Goal: Find specific page/section: Find specific page/section

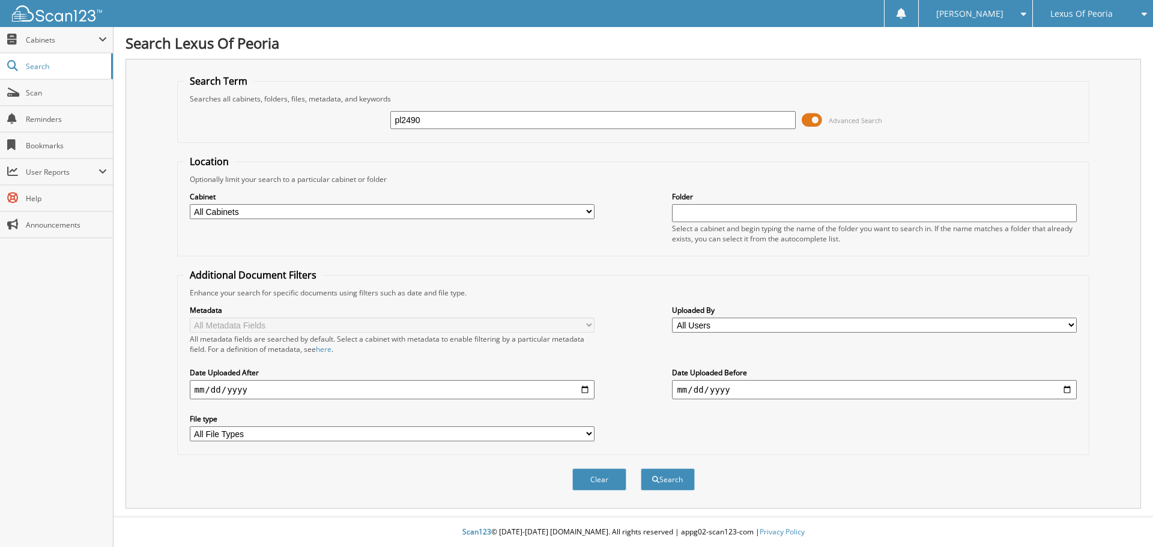
type input "pl2490"
click at [641, 468] on button "Search" at bounding box center [668, 479] width 54 height 22
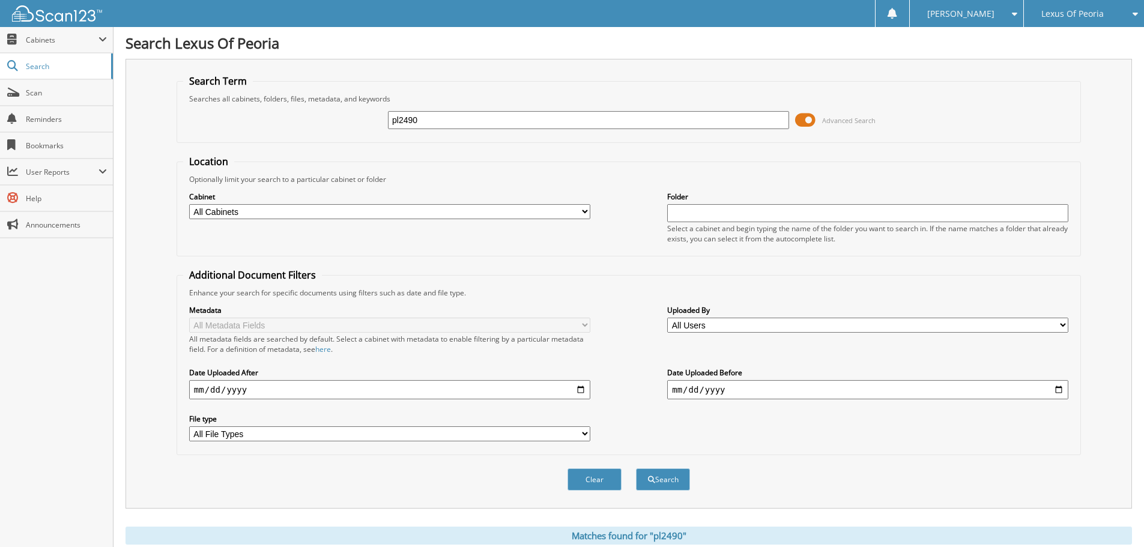
drag, startPoint x: 454, startPoint y: 118, endPoint x: 358, endPoint y: 117, distance: 96.1
click at [358, 117] on div "pl2490 Advanced Search" at bounding box center [628, 120] width 891 height 32
type input "dpl2504a"
click at [636, 468] on button "Search" at bounding box center [663, 479] width 54 height 22
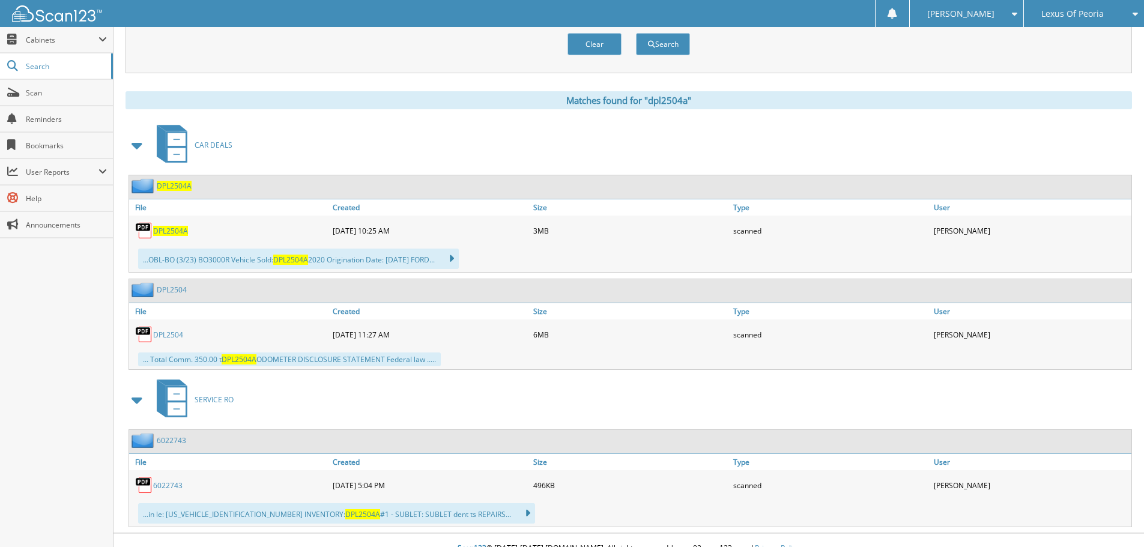
scroll to position [452, 0]
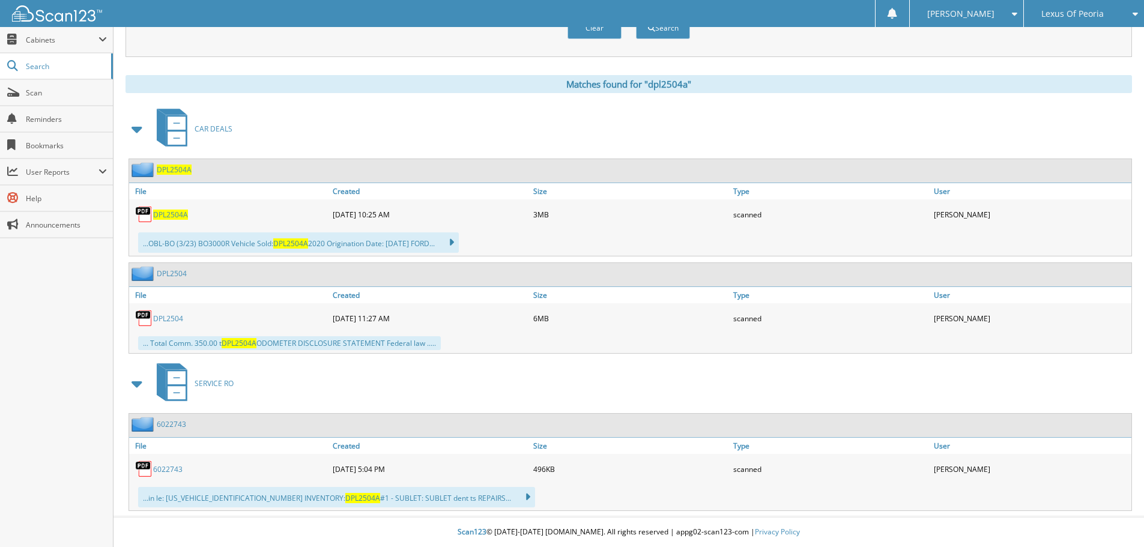
click at [169, 216] on span "DPL2504A" at bounding box center [170, 215] width 35 height 10
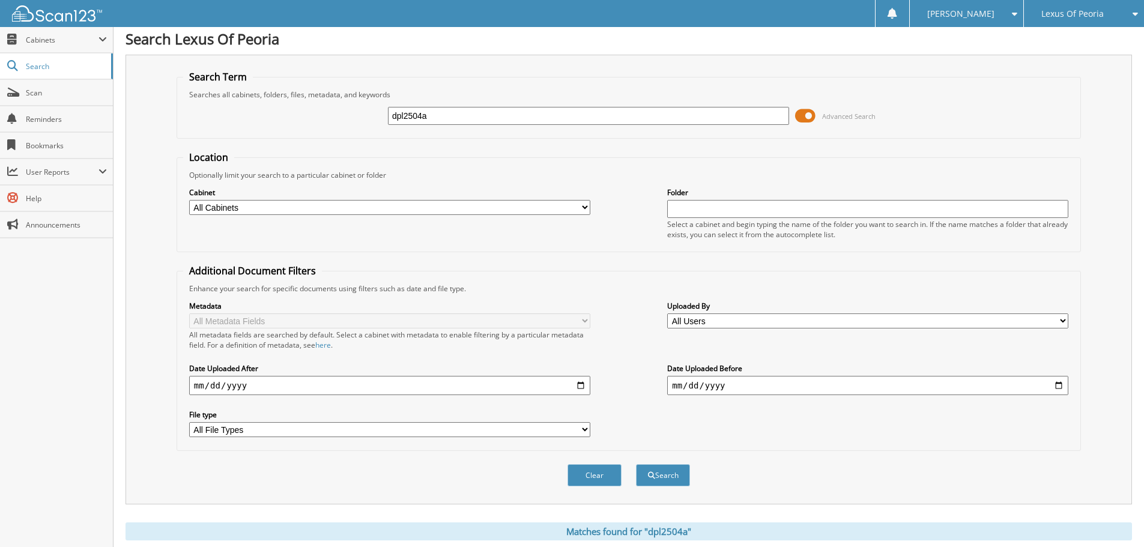
scroll to position [0, 0]
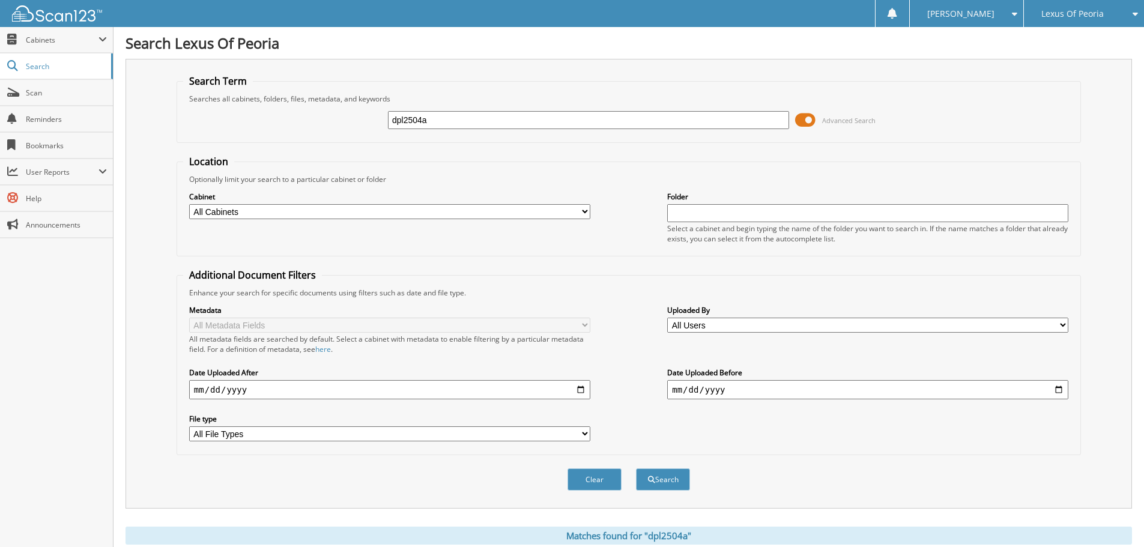
drag, startPoint x: 440, startPoint y: 124, endPoint x: 250, endPoint y: 88, distance: 193.7
click at [250, 88] on fieldset "Search Term Searches all cabinets, folders, files, metadata, and keywords dpl25…" at bounding box center [628, 108] width 904 height 68
type input "pl2591"
click at [636, 468] on button "Search" at bounding box center [663, 479] width 54 height 22
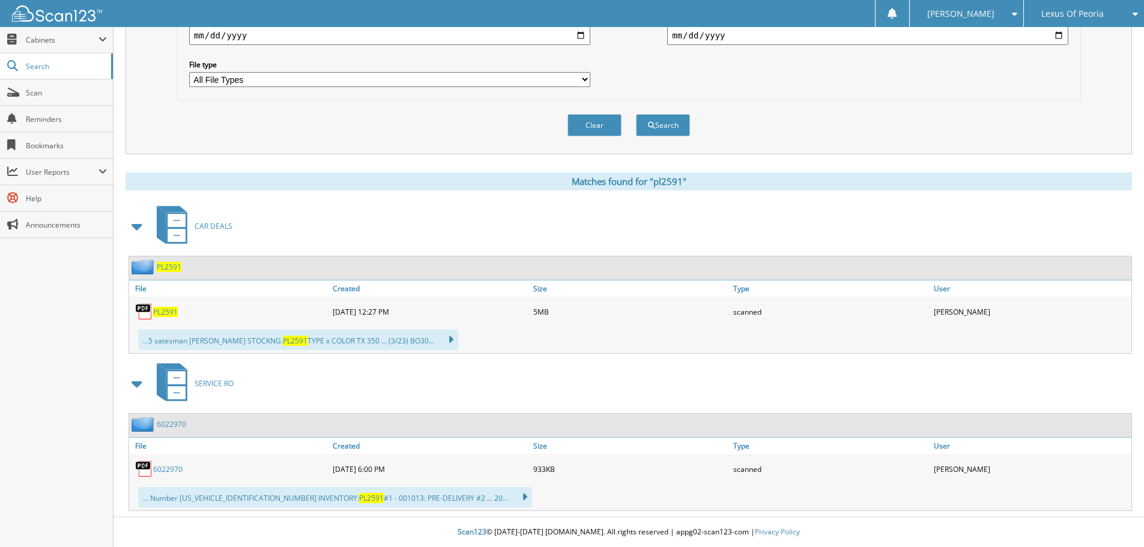
click at [167, 312] on span "PL2591" at bounding box center [165, 312] width 25 height 10
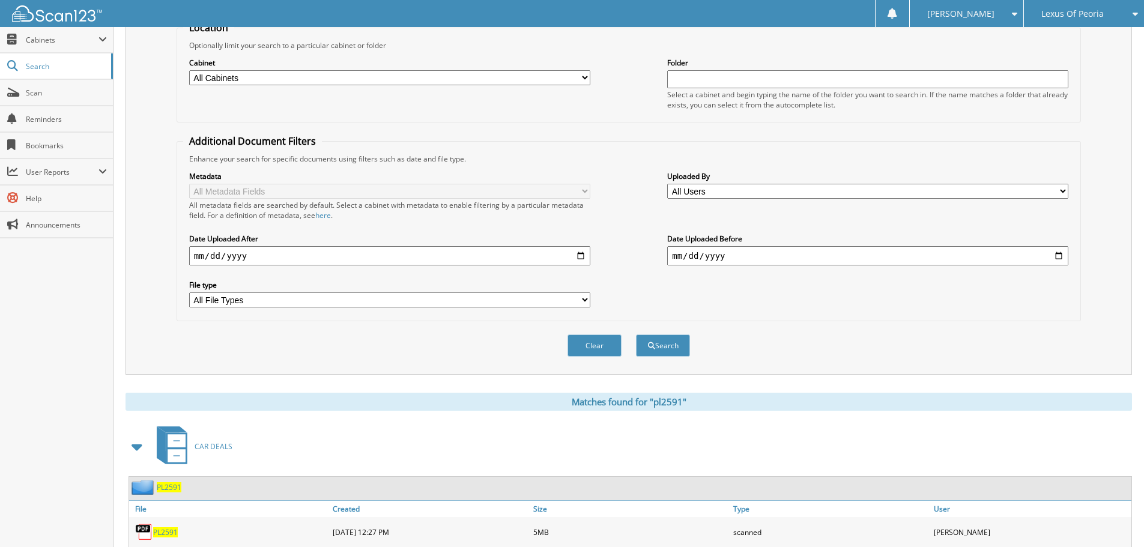
scroll to position [300, 0]
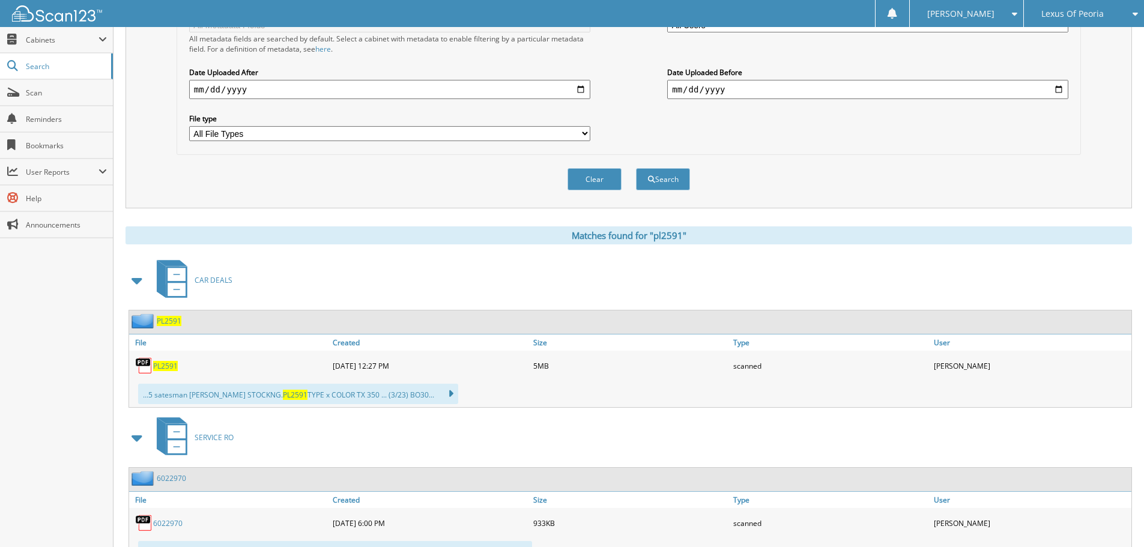
click at [163, 364] on span "PL2591" at bounding box center [165, 366] width 25 height 10
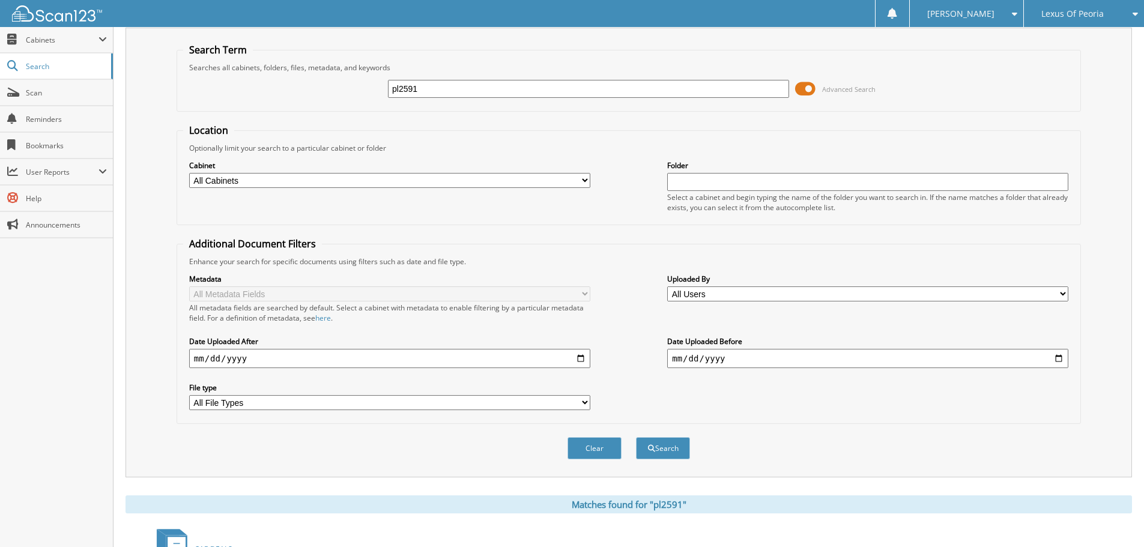
scroll to position [0, 0]
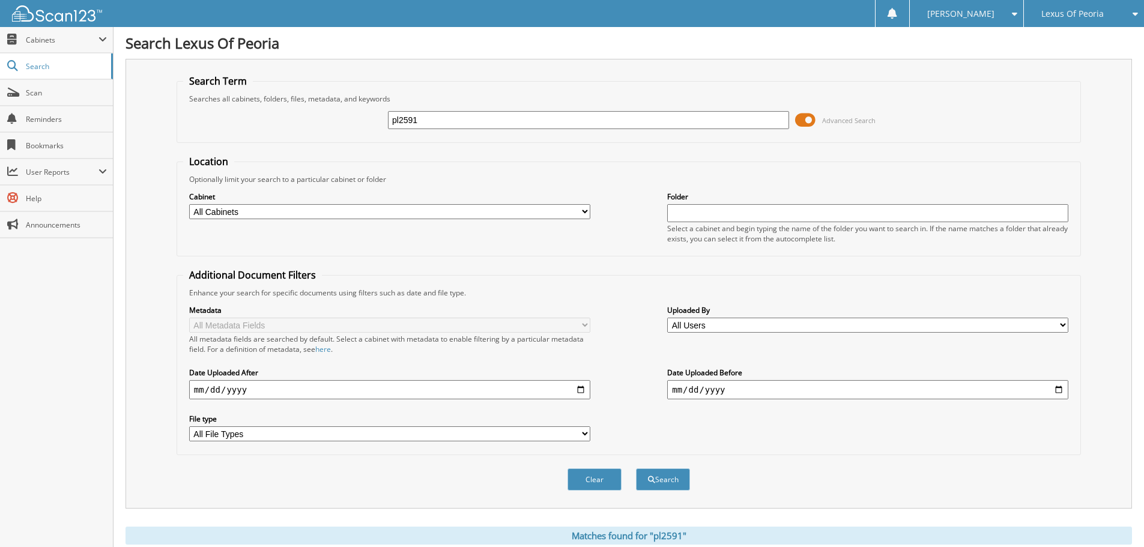
click at [1090, 17] on span "Lexus Of Peoria" at bounding box center [1072, 13] width 62 height 7
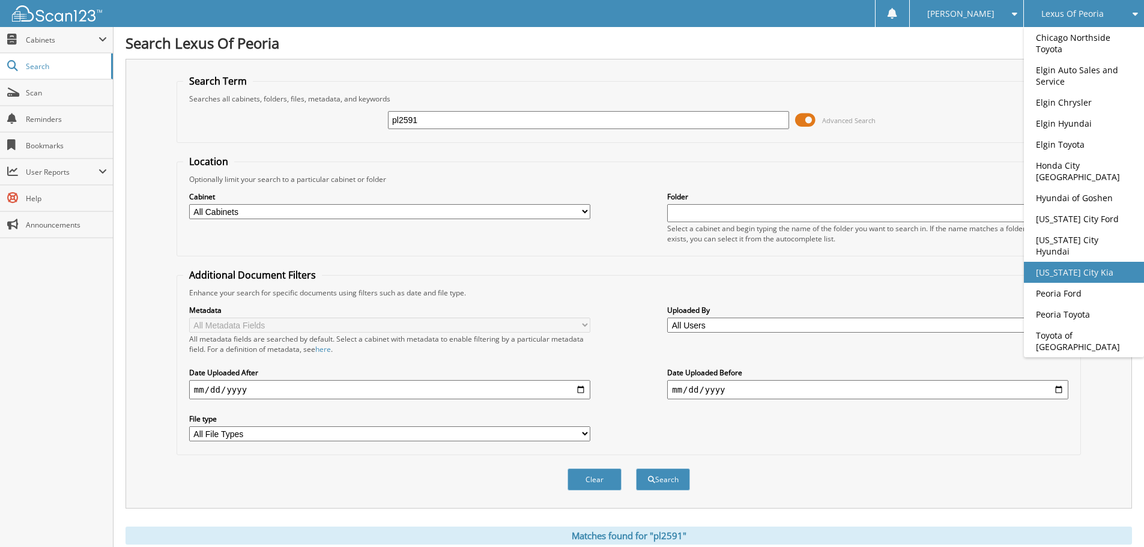
drag, startPoint x: 1056, startPoint y: 233, endPoint x: 1027, endPoint y: 247, distance: 32.0
click at [1056, 233] on link "[US_STATE] City Hyundai" at bounding box center [1084, 245] width 120 height 32
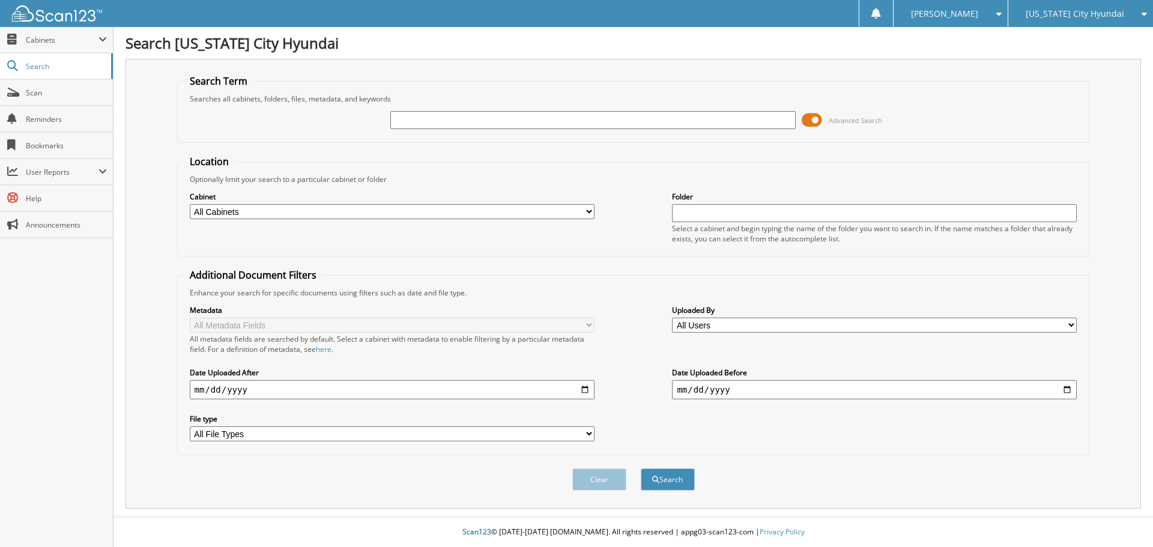
click at [439, 121] on input "text" at bounding box center [592, 120] width 405 height 18
type input "P40668"
click at [641, 468] on button "Search" at bounding box center [668, 479] width 54 height 22
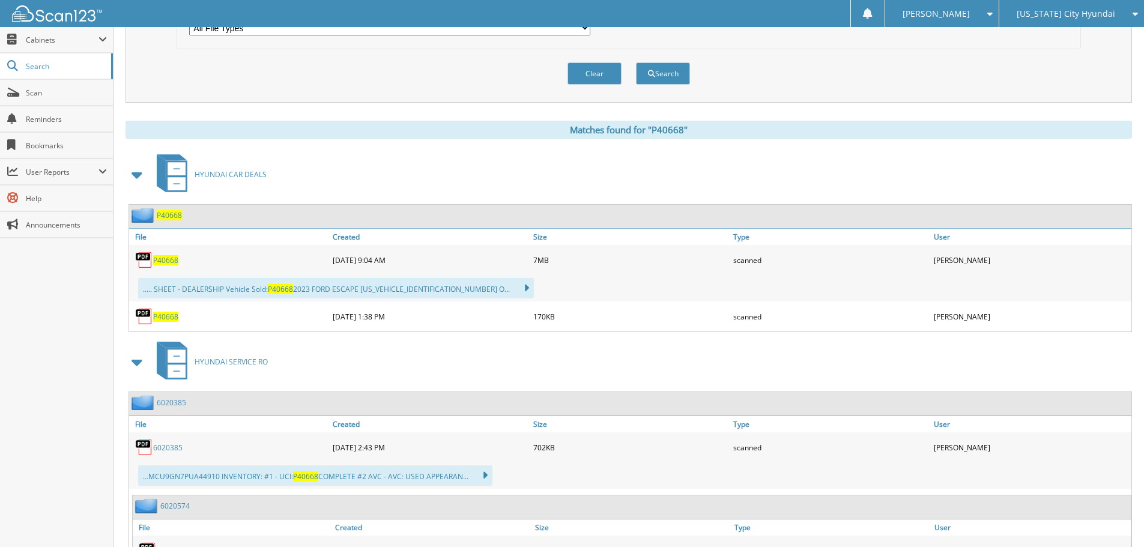
scroll to position [420, 0]
